Goal: Find specific page/section: Find specific page/section

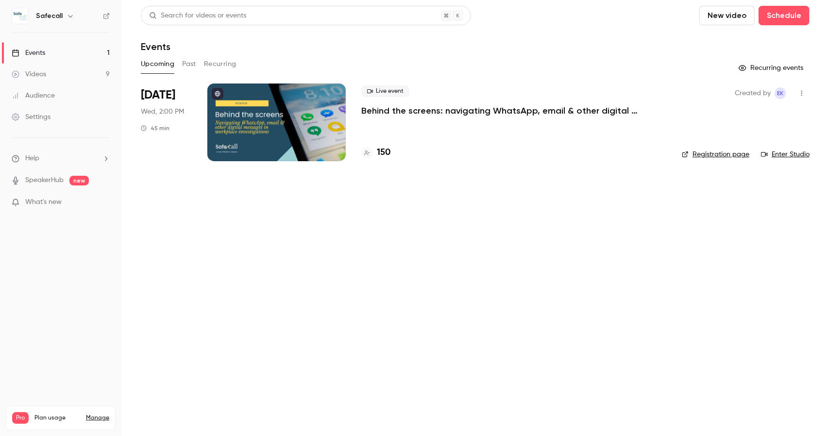
click at [380, 152] on h4 "150" at bounding box center [384, 152] width 14 height 13
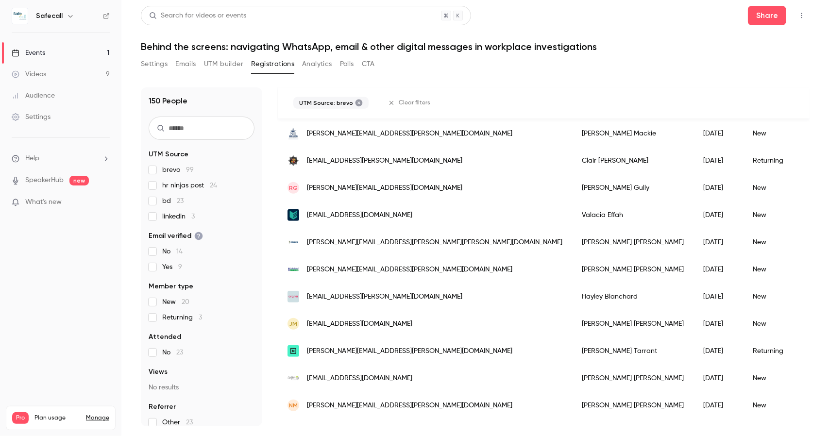
scroll to position [387, 0]
